Goal: Feedback & Contribution: Contribute content

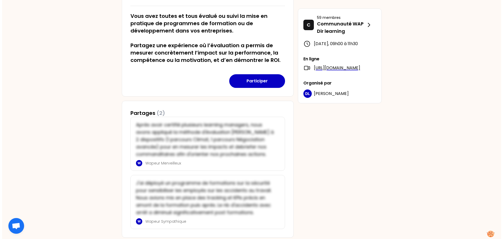
scroll to position [102, 0]
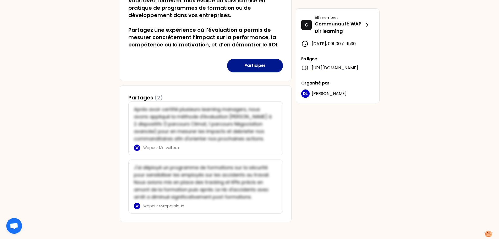
click at [249, 67] on button "Participer" at bounding box center [255, 66] width 56 height 14
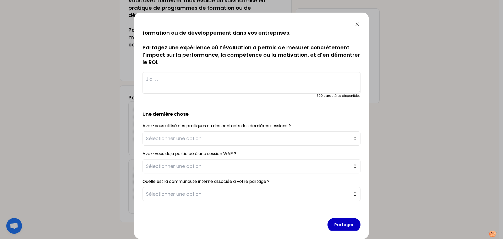
scroll to position [15, 0]
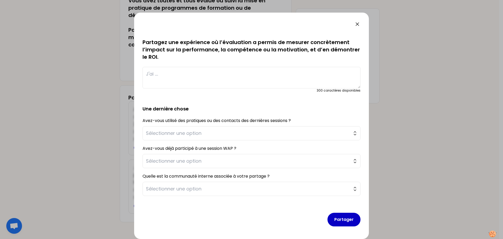
click at [301, 124] on div "Avez-vous utilisé des pratiques ou des contacts des dernières sessions ? Sélect…" at bounding box center [252, 129] width 218 height 24
click at [301, 135] on span "Sélectionner une option" at bounding box center [248, 132] width 204 height 7
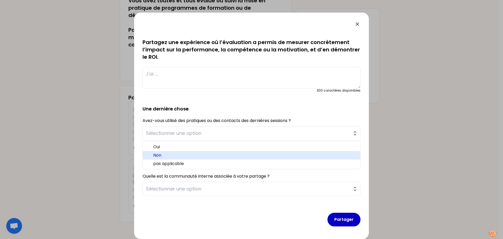
click at [182, 155] on span "Non" at bounding box center [254, 155] width 203 height 6
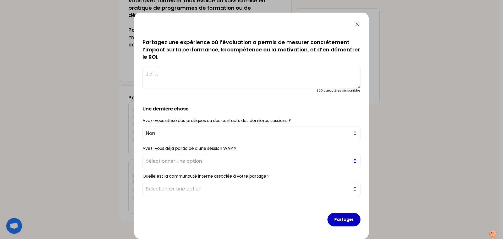
click at [183, 160] on span "Sélectionner une option" at bounding box center [248, 160] width 204 height 7
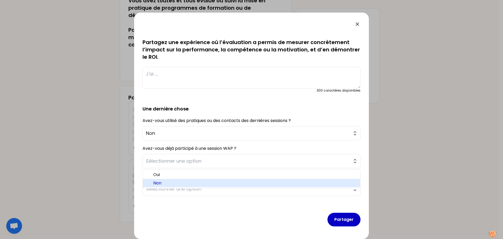
click at [161, 182] on span "Non" at bounding box center [254, 183] width 203 height 6
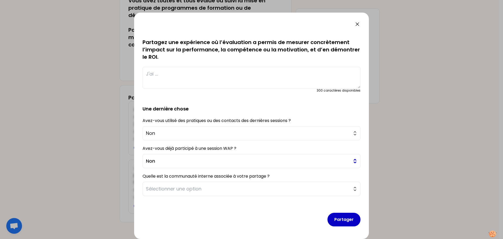
click at [161, 161] on span "Non" at bounding box center [248, 160] width 204 height 7
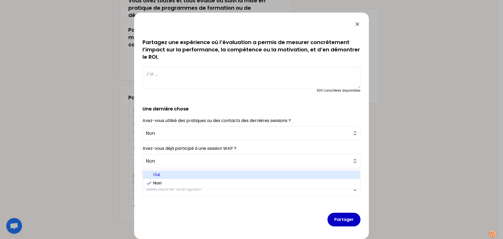
click at [157, 174] on span "Oui" at bounding box center [254, 174] width 203 height 6
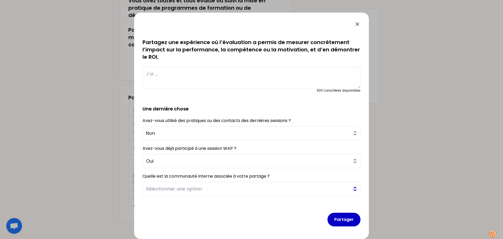
click at [165, 193] on button "Sélectionner une option" at bounding box center [252, 189] width 218 height 14
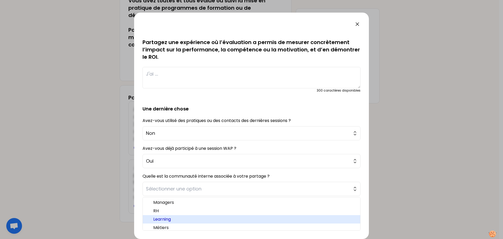
click at [170, 218] on span "Learning" at bounding box center [254, 219] width 203 height 6
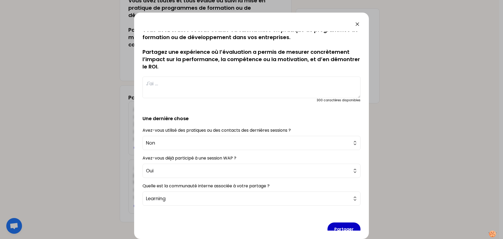
scroll to position [0, 0]
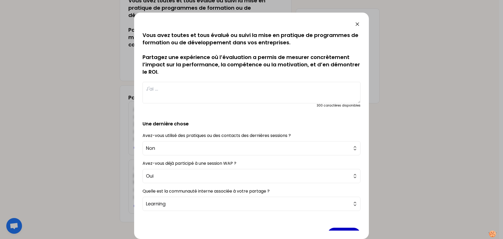
click at [316, 216] on div "Partager" at bounding box center [252, 230] width 218 height 30
click at [205, 101] on textarea at bounding box center [252, 92] width 218 height 21
type textarea "J"
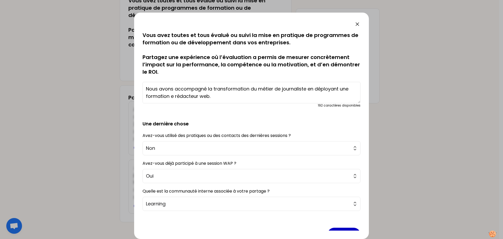
click at [172, 97] on textarea "Nous avons accompagné la transformation du métier de journaliste en déployant u…" at bounding box center [252, 92] width 218 height 21
click at [222, 95] on textarea "Nous avons accompagné la transformation du métier de journaliste en déployant u…" at bounding box center [252, 92] width 218 height 21
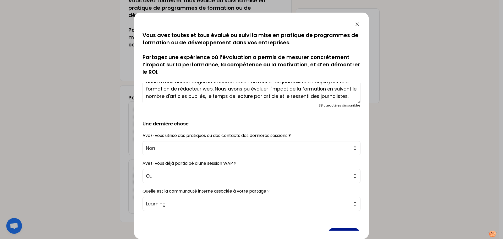
type textarea "Nous avons accompagné la transformation du métier de journaliste en déployant u…"
click at [335, 228] on button "Partager" at bounding box center [343, 234] width 33 height 14
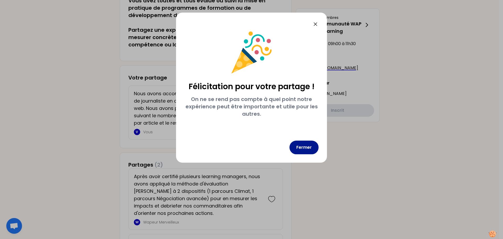
click at [308, 144] on button "Fermer" at bounding box center [303, 147] width 29 height 14
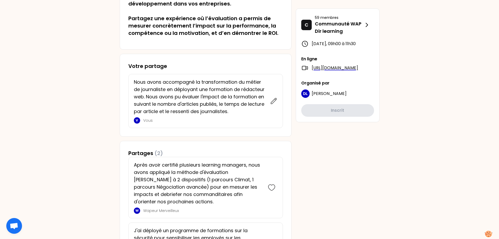
scroll to position [105, 0]
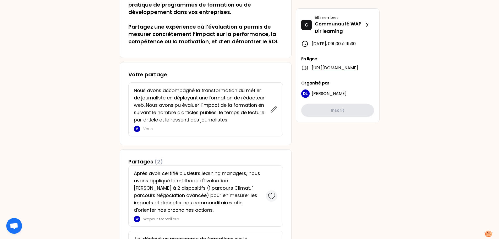
click at [268, 194] on icon at bounding box center [271, 195] width 7 height 7
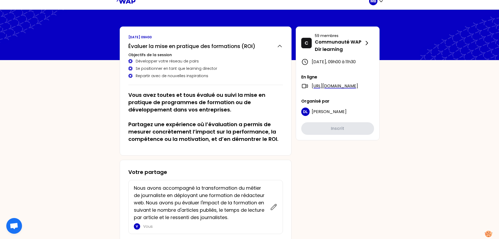
scroll to position [0, 0]
